Goal: Transaction & Acquisition: Book appointment/travel/reservation

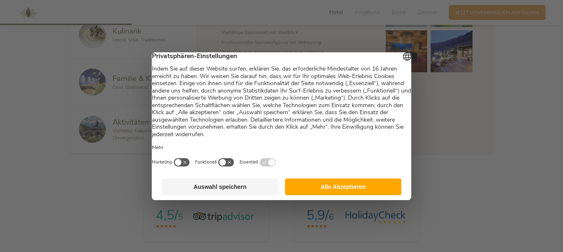
scroll to position [498, 0]
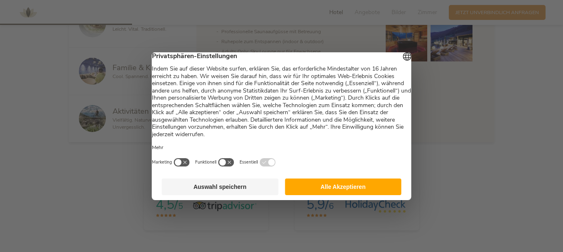
click at [351, 193] on button "Alle Akzeptieren" at bounding box center [343, 186] width 117 height 17
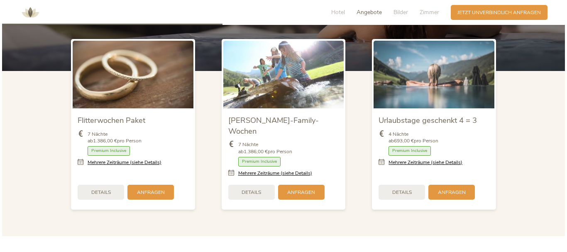
scroll to position [0, 0]
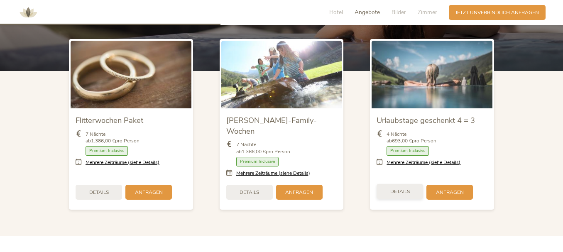
click at [403, 188] on span "Details" at bounding box center [400, 191] width 20 height 7
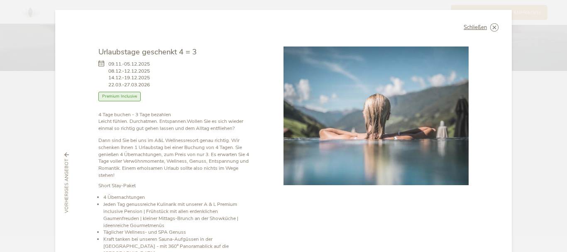
scroll to position [42, 0]
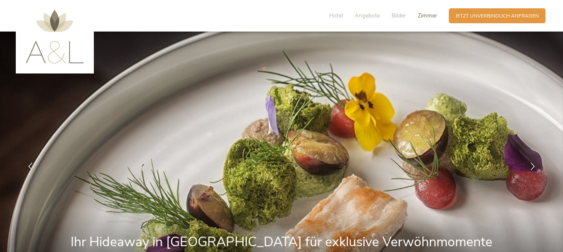
click at [427, 14] on span "Zimmer" at bounding box center [428, 16] width 20 height 8
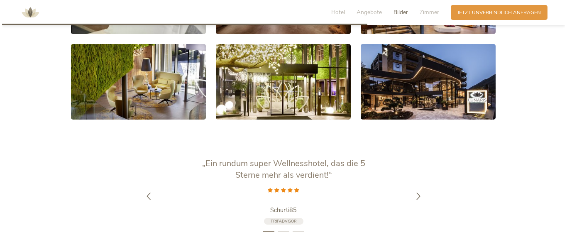
scroll to position [1601, 0]
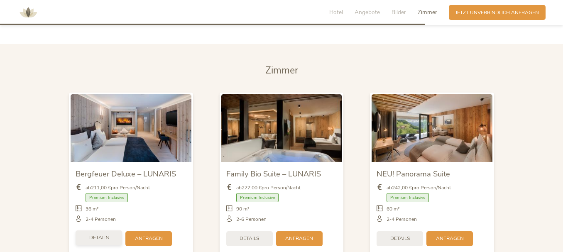
click at [103, 230] on div "Details" at bounding box center [99, 237] width 46 height 15
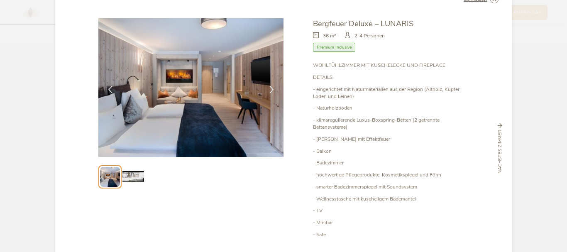
scroll to position [0, 0]
